Goal: Navigation & Orientation: Find specific page/section

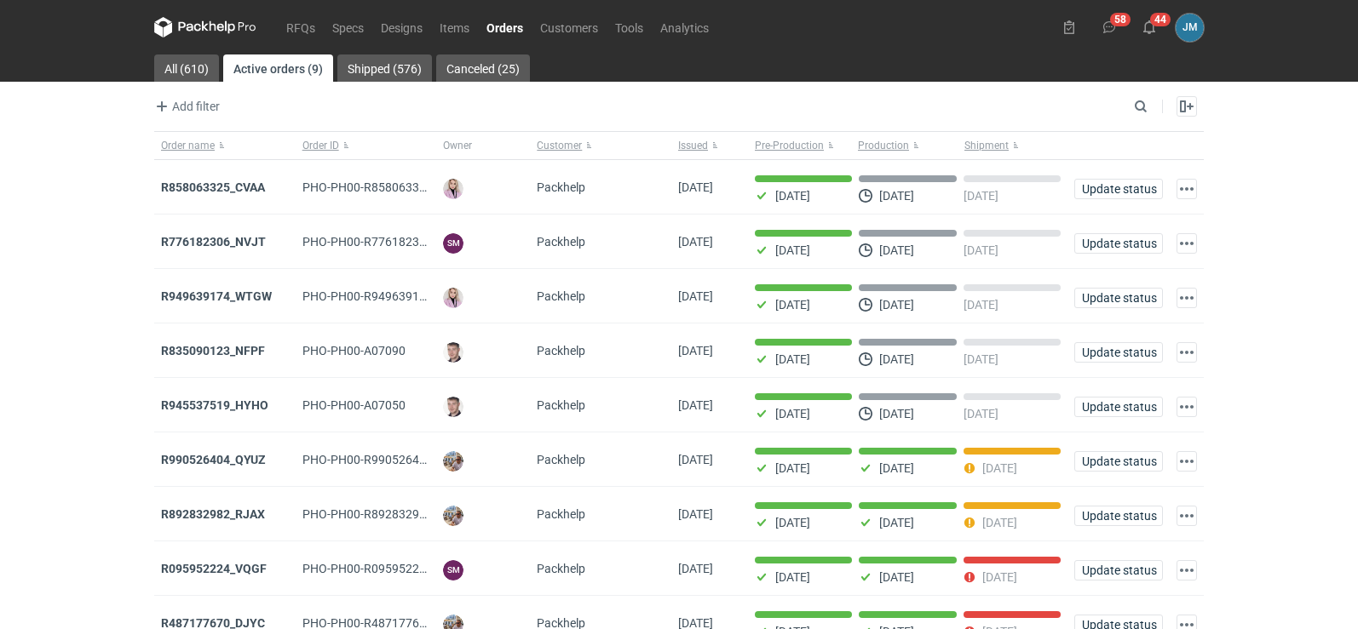
scroll to position [83, 0]
click at [236, 25] on icon at bounding box center [205, 27] width 102 height 20
click at [1146, 35] on button "44" at bounding box center [1148, 27] width 27 height 27
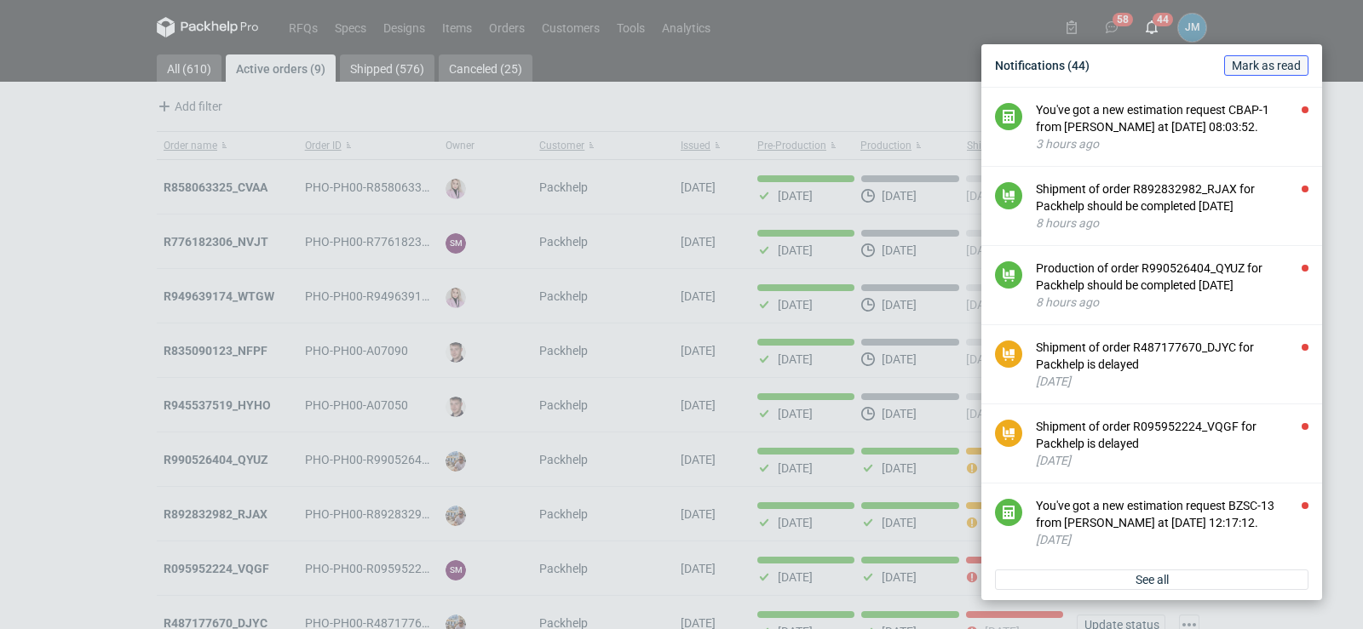
click at [1279, 72] on span "Mark as read" at bounding box center [1266, 66] width 69 height 12
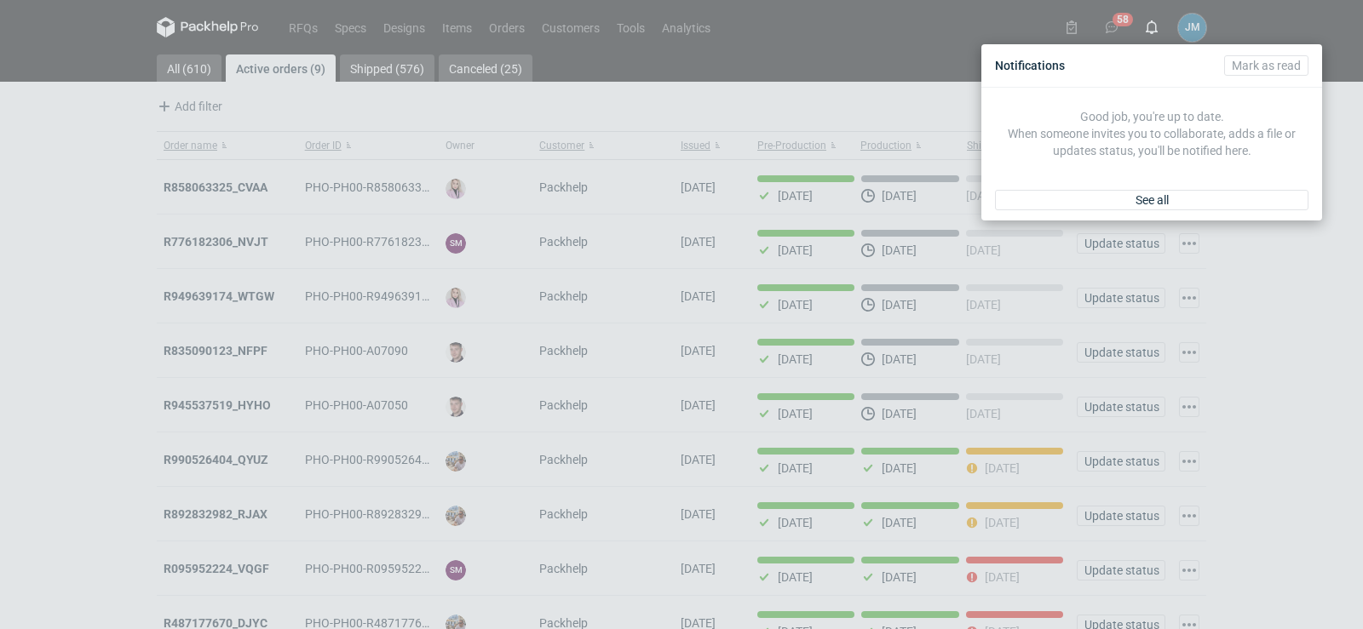
click at [1103, 31] on div "Notifications [PERSON_NAME] as read Good job, you're up to date. When someone i…" at bounding box center [681, 314] width 1363 height 629
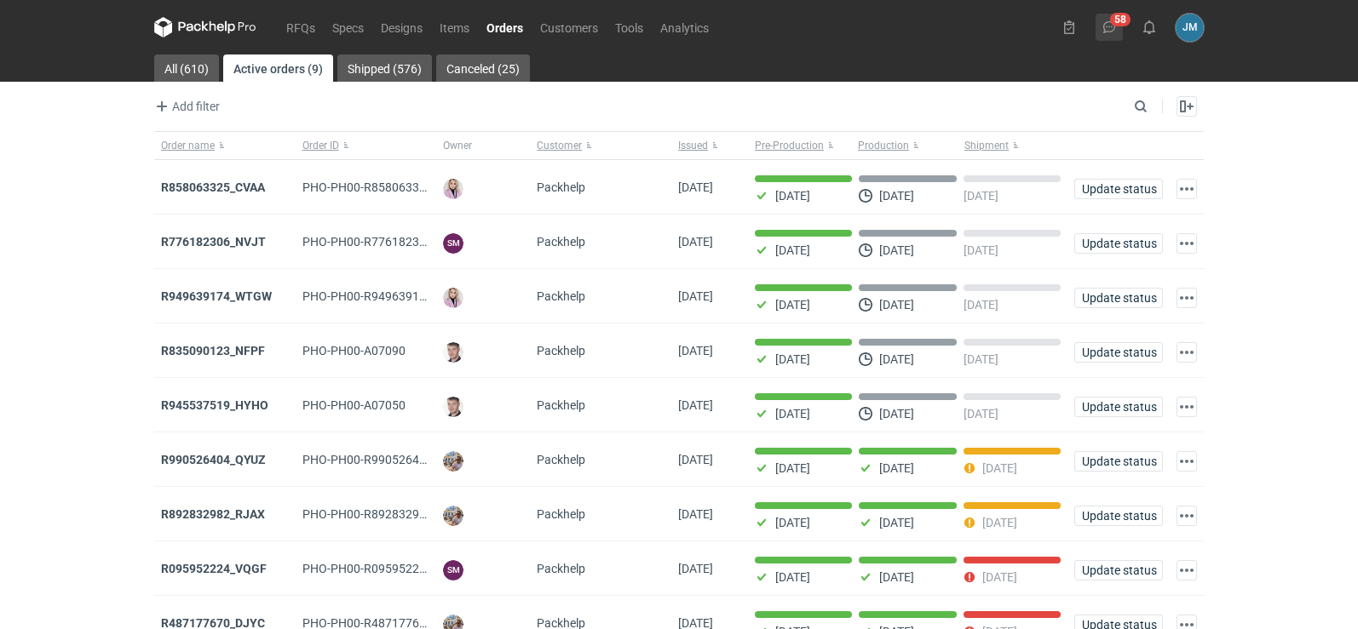
click at [1111, 33] on icon at bounding box center [1109, 27] width 14 height 14
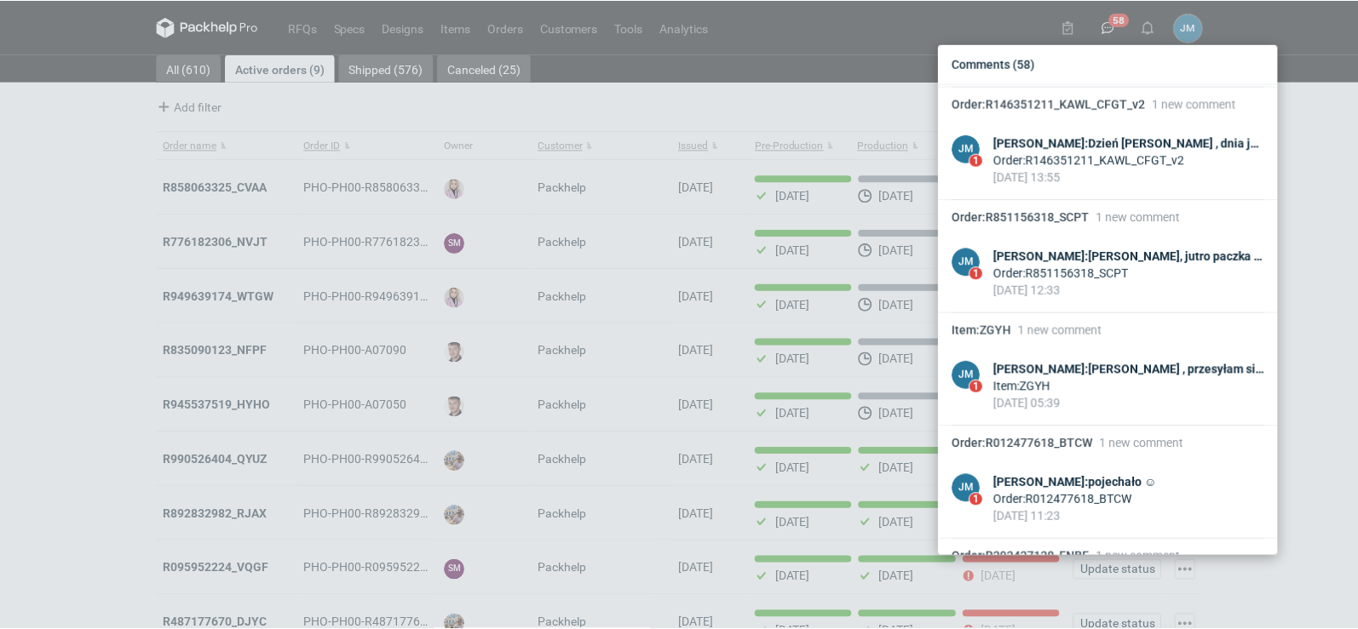
scroll to position [2968, 0]
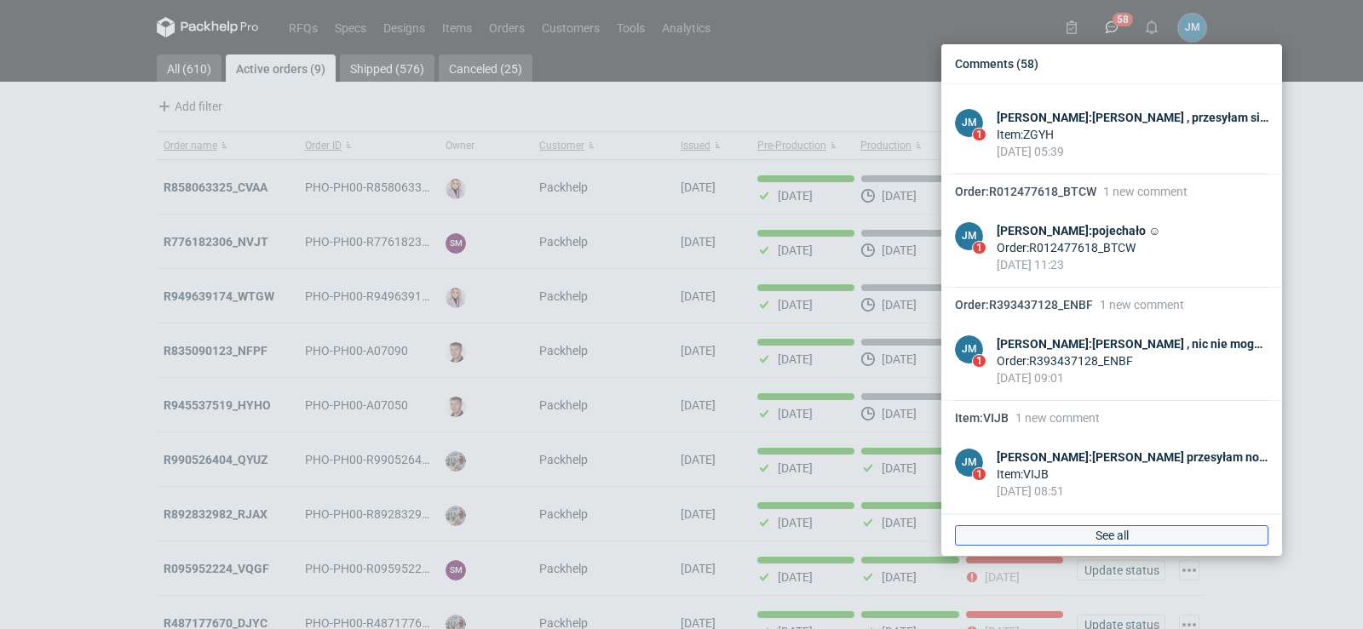
click at [1133, 539] on link "See all" at bounding box center [1111, 536] width 313 height 20
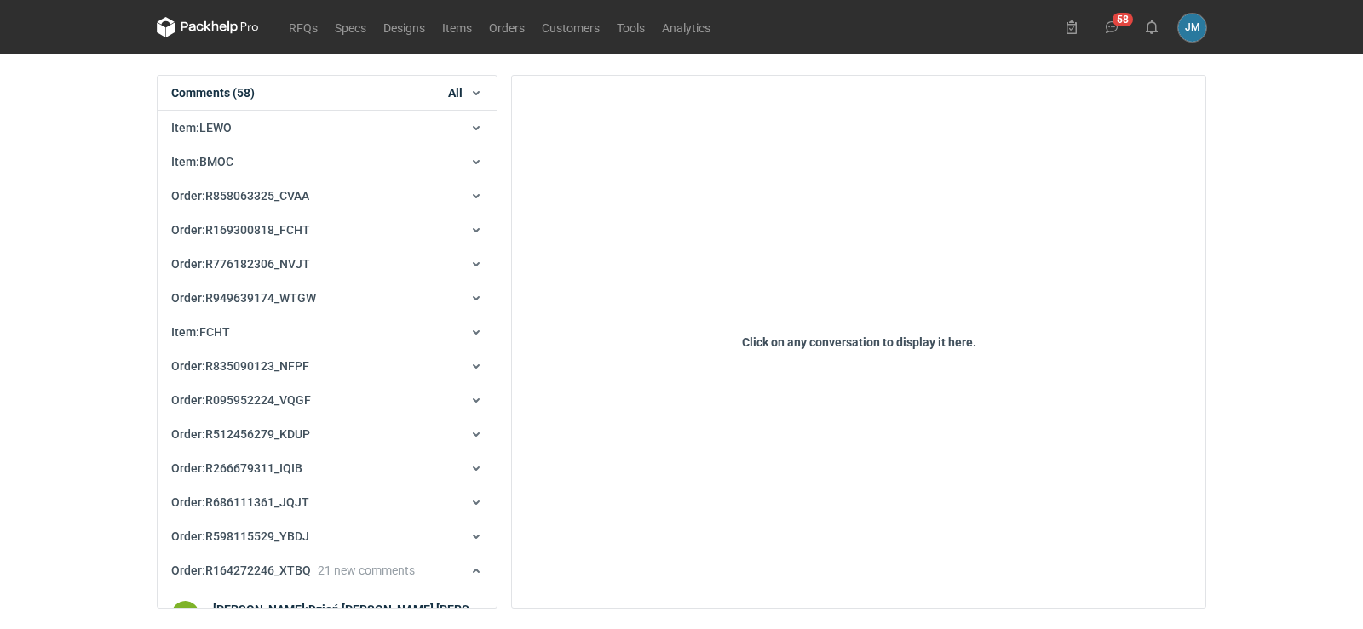
click at [480, 93] on icon "button" at bounding box center [476, 93] width 14 height 14
click at [429, 157] on button "Orders" at bounding box center [419, 154] width 114 height 26
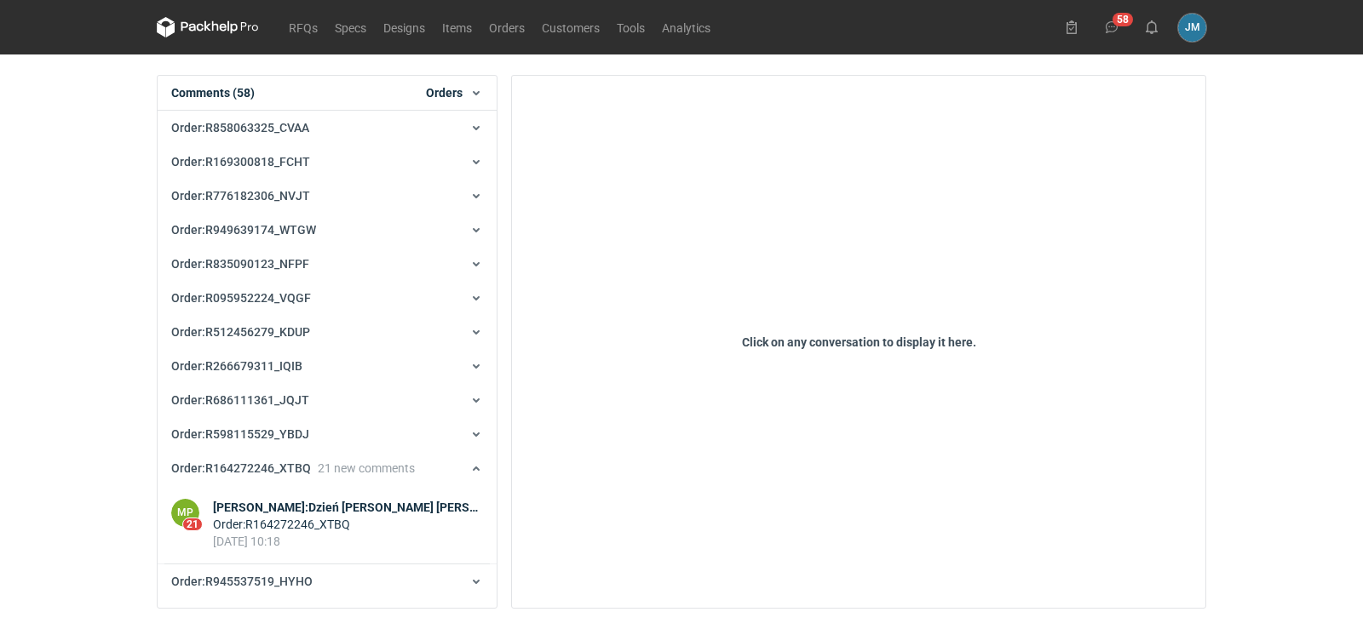
click at [454, 97] on span "Orders" at bounding box center [444, 92] width 37 height 17
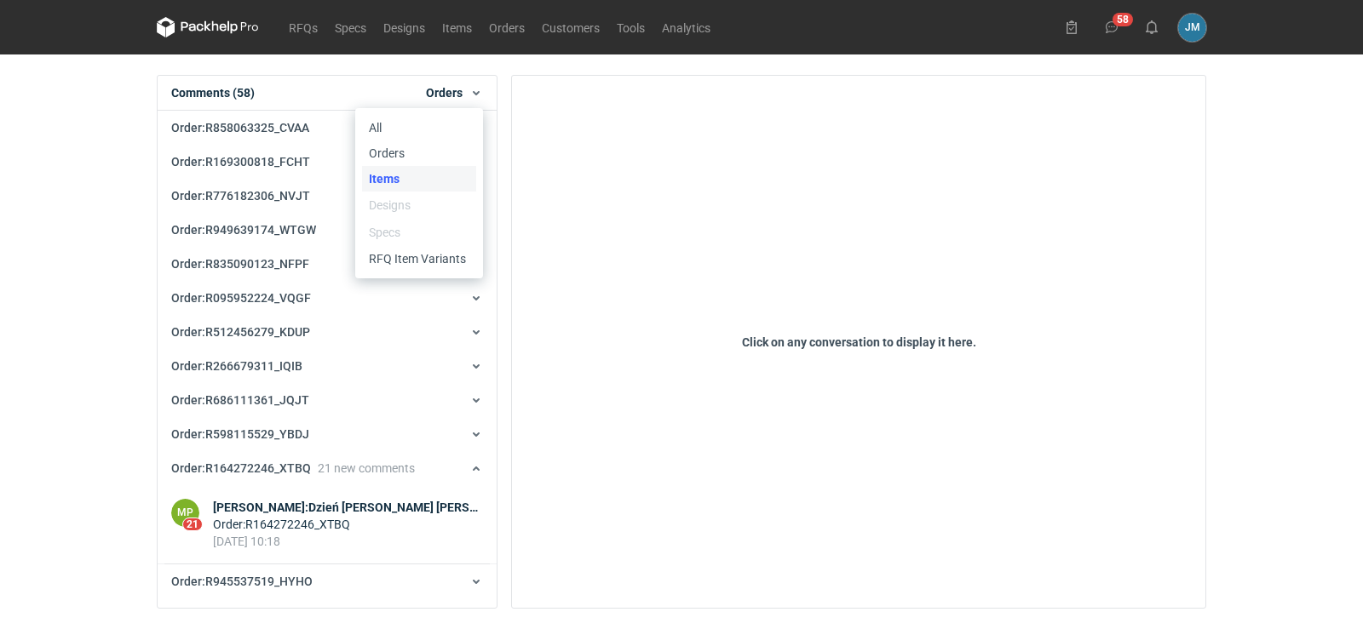
click at [426, 182] on button "Items" at bounding box center [419, 179] width 114 height 26
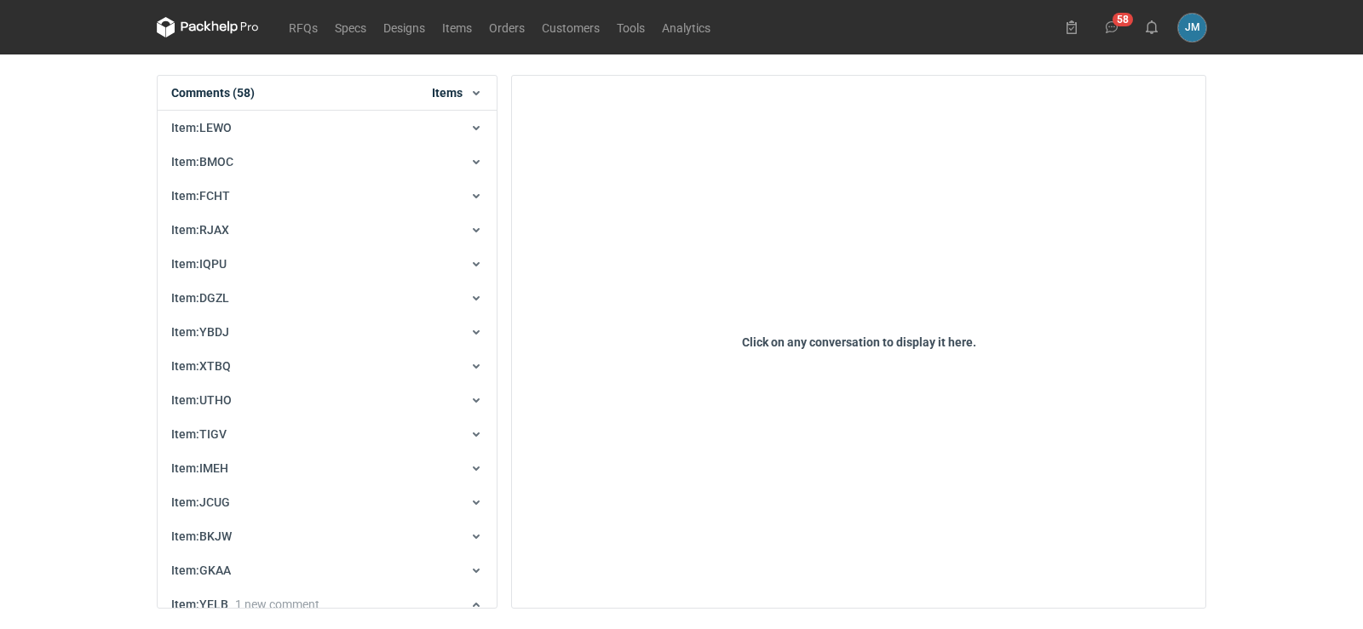
click at [454, 102] on div "Comments (58) Items All Orders Items Designs Specs RFQ Item Variants" at bounding box center [327, 93] width 339 height 35
click at [456, 97] on span "Items" at bounding box center [447, 92] width 31 height 17
click at [462, 255] on button "RFQ Item Variants" at bounding box center [419, 259] width 114 height 26
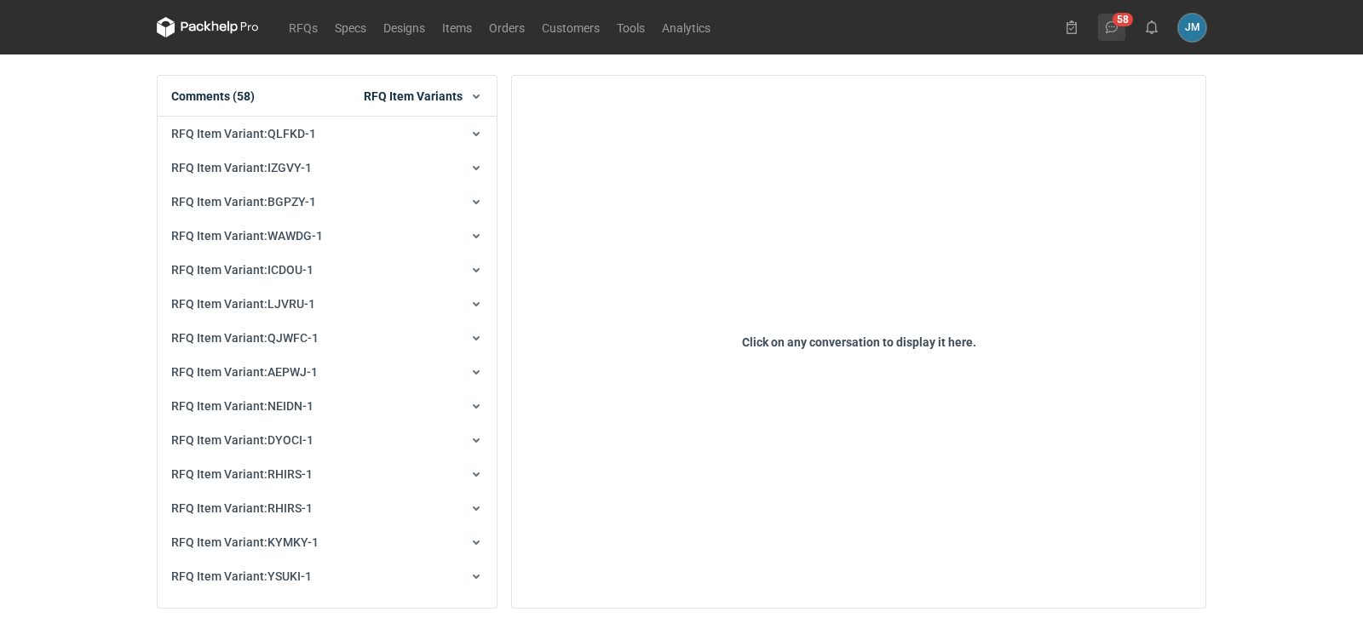
click at [1105, 25] on icon at bounding box center [1112, 27] width 14 height 14
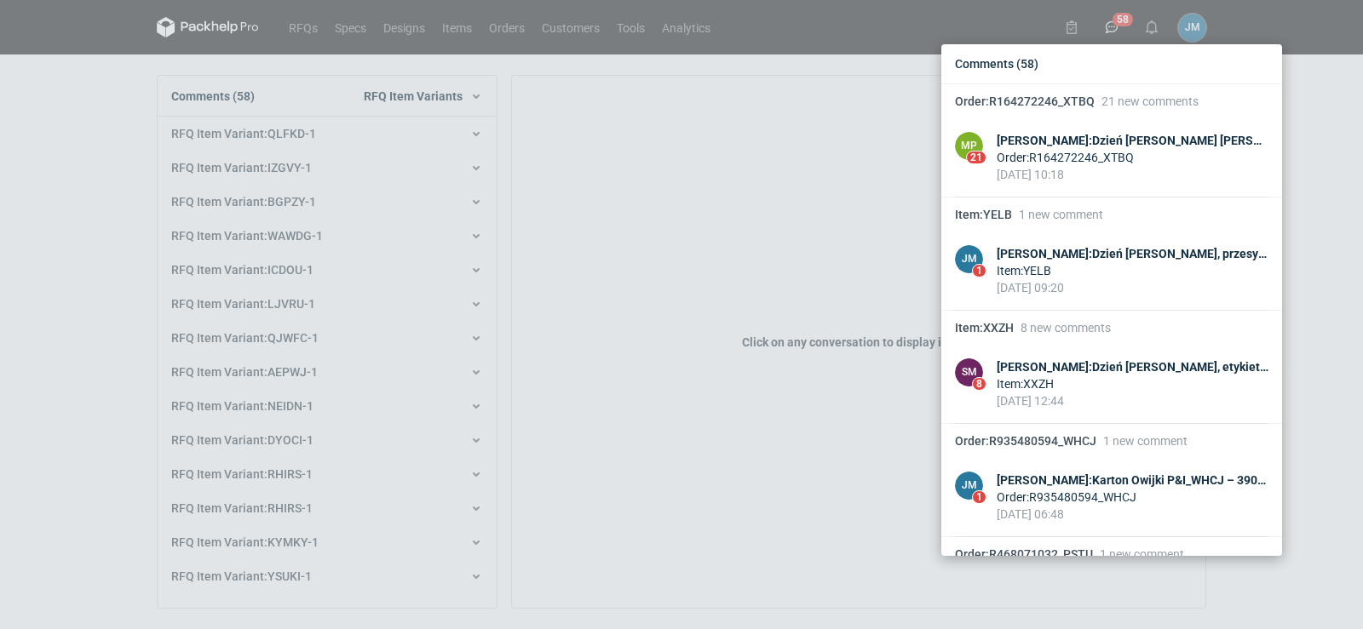
click at [221, 26] on div "Comments (58) Order : R164272246_XTBQ 21 new comments MP 21 [PERSON_NAME] : Dzi…" at bounding box center [681, 314] width 1363 height 629
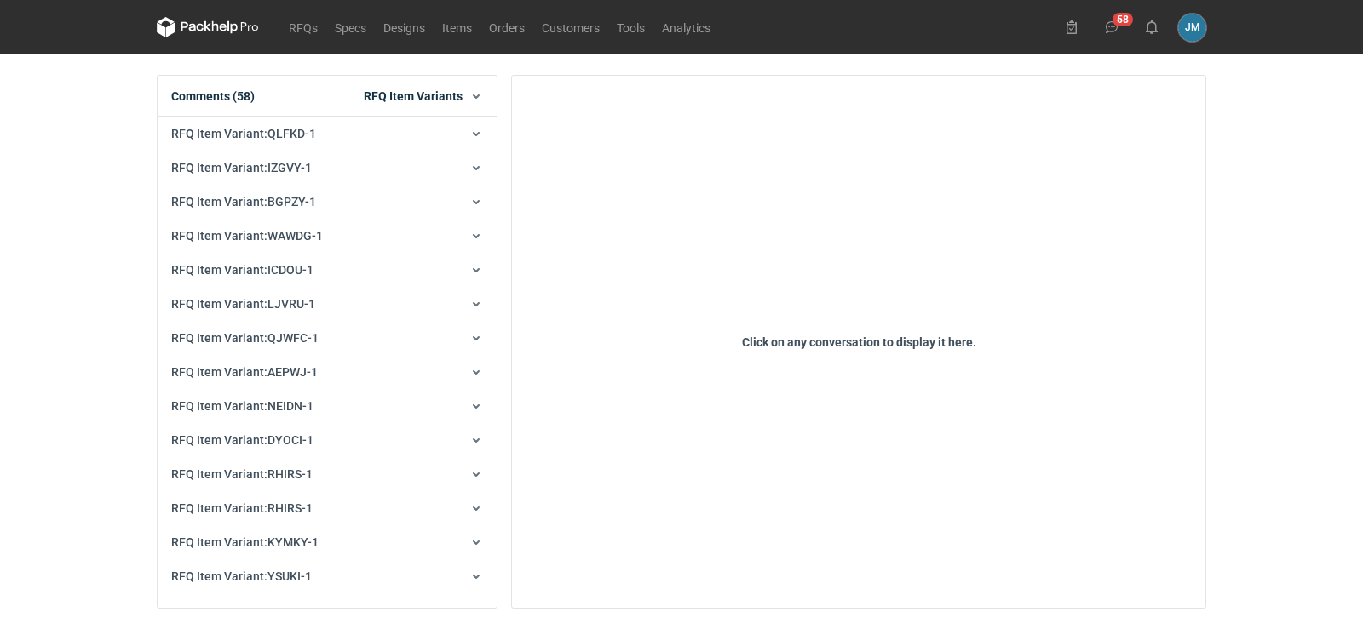
click at [221, 26] on icon at bounding box center [223, 28] width 7 height 8
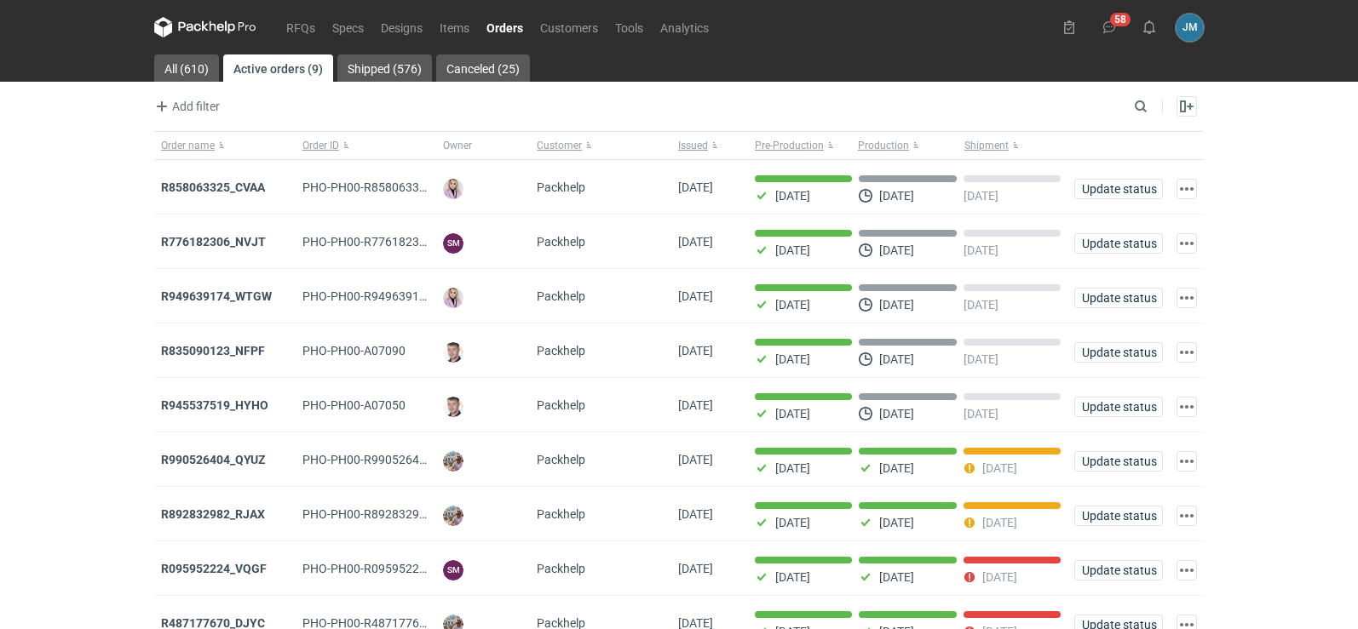
click at [190, 30] on icon at bounding box center [190, 26] width 22 height 9
click at [205, 21] on icon at bounding box center [205, 27] width 102 height 20
click at [217, 32] on icon at bounding box center [205, 27] width 102 height 20
click at [214, 37] on nav "RFQs Specs Designs Items Orders Customers Tools Analytics" at bounding box center [435, 27] width 563 height 55
click at [228, 29] on icon at bounding box center [230, 27] width 10 height 13
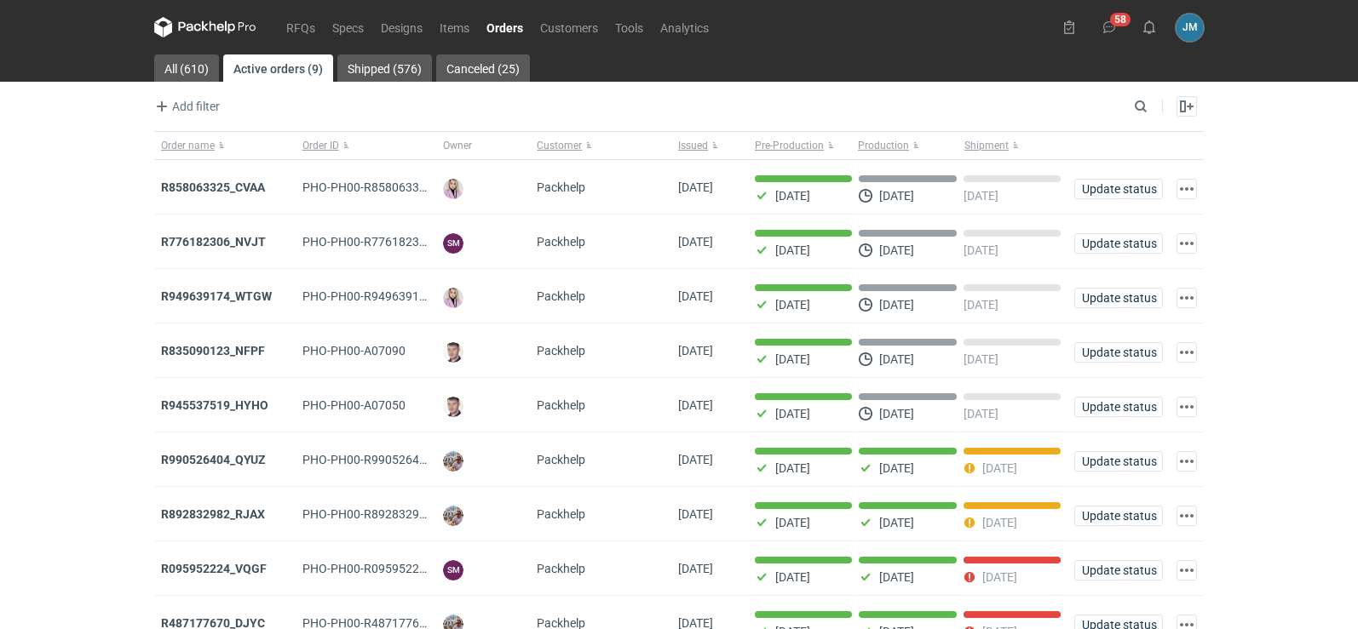
click at [210, 21] on icon at bounding box center [213, 26] width 7 height 10
click at [197, 23] on icon at bounding box center [205, 27] width 102 height 20
click at [187, 29] on icon at bounding box center [190, 26] width 22 height 9
